Goal: Information Seeking & Learning: Learn about a topic

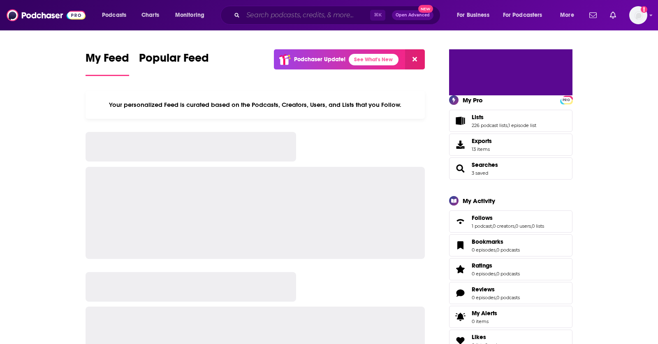
click at [330, 18] on input "Search podcasts, credits, & more..." at bounding box center [306, 15] width 127 height 13
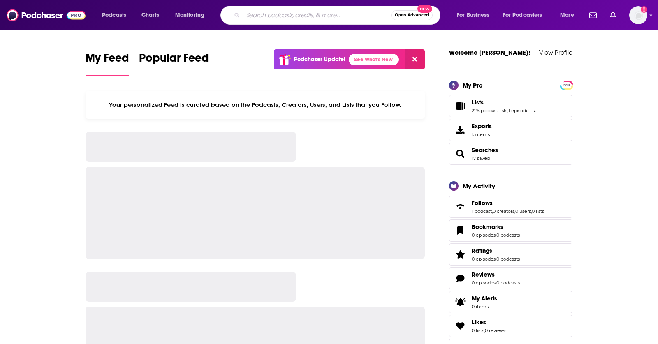
paste input "Retail. Tech. Media. Leadership"
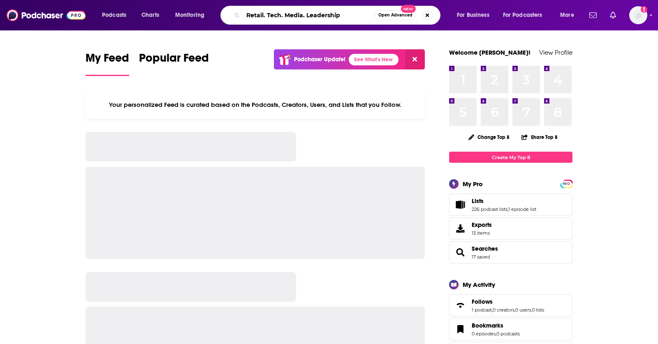
type input "Retail. Tech. Media. Leadership"
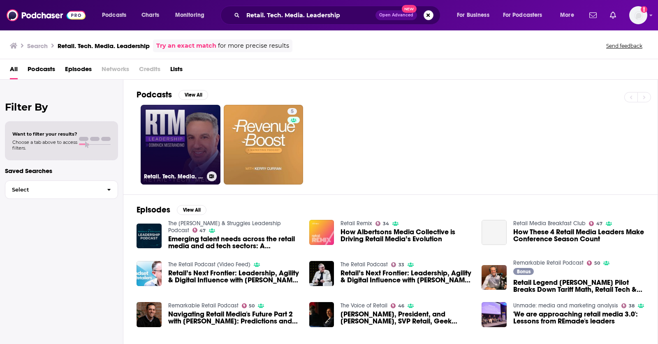
click at [187, 125] on link "Retail. Tech. Media. Leadership" at bounding box center [181, 145] width 80 height 80
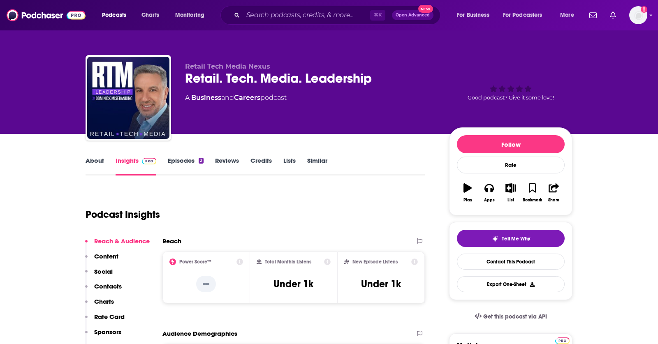
click at [91, 162] on link "About" at bounding box center [94, 166] width 18 height 19
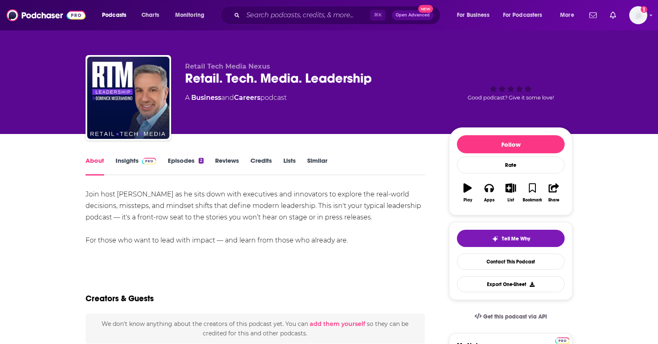
click at [118, 162] on link "Insights" at bounding box center [135, 166] width 41 height 19
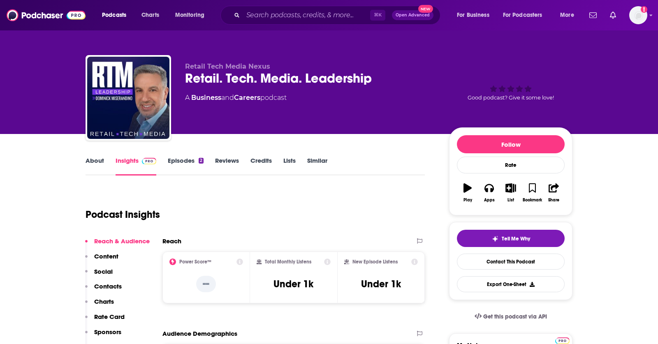
click at [94, 160] on link "About" at bounding box center [94, 166] width 18 height 19
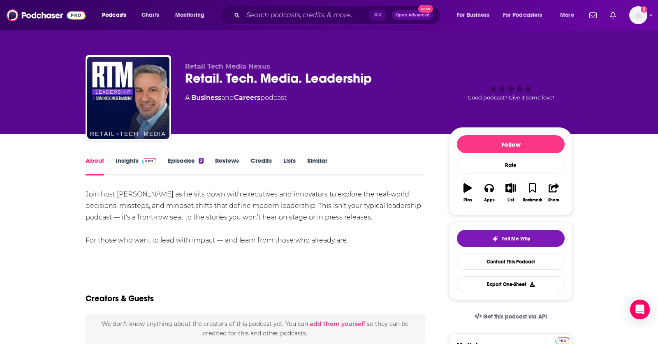
click at [132, 162] on link "Insights" at bounding box center [135, 166] width 41 height 19
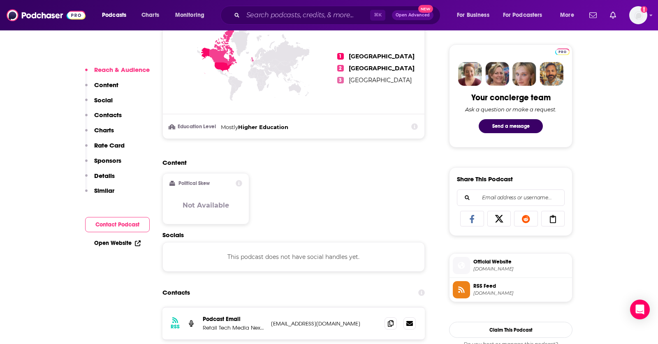
scroll to position [491, 0]
